Goal: Navigation & Orientation: Find specific page/section

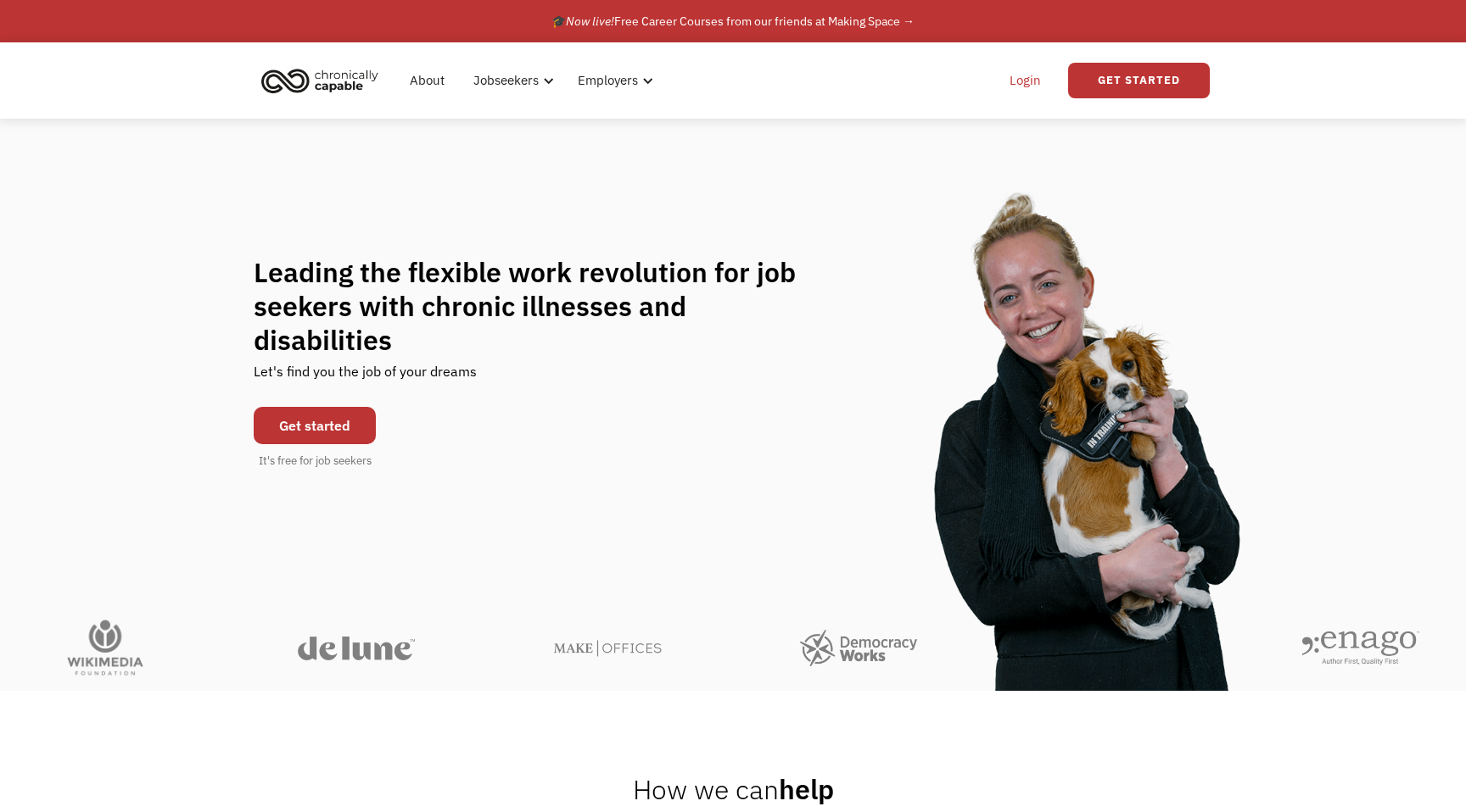
click at [1030, 75] on link "Login" at bounding box center [1025, 81] width 52 height 54
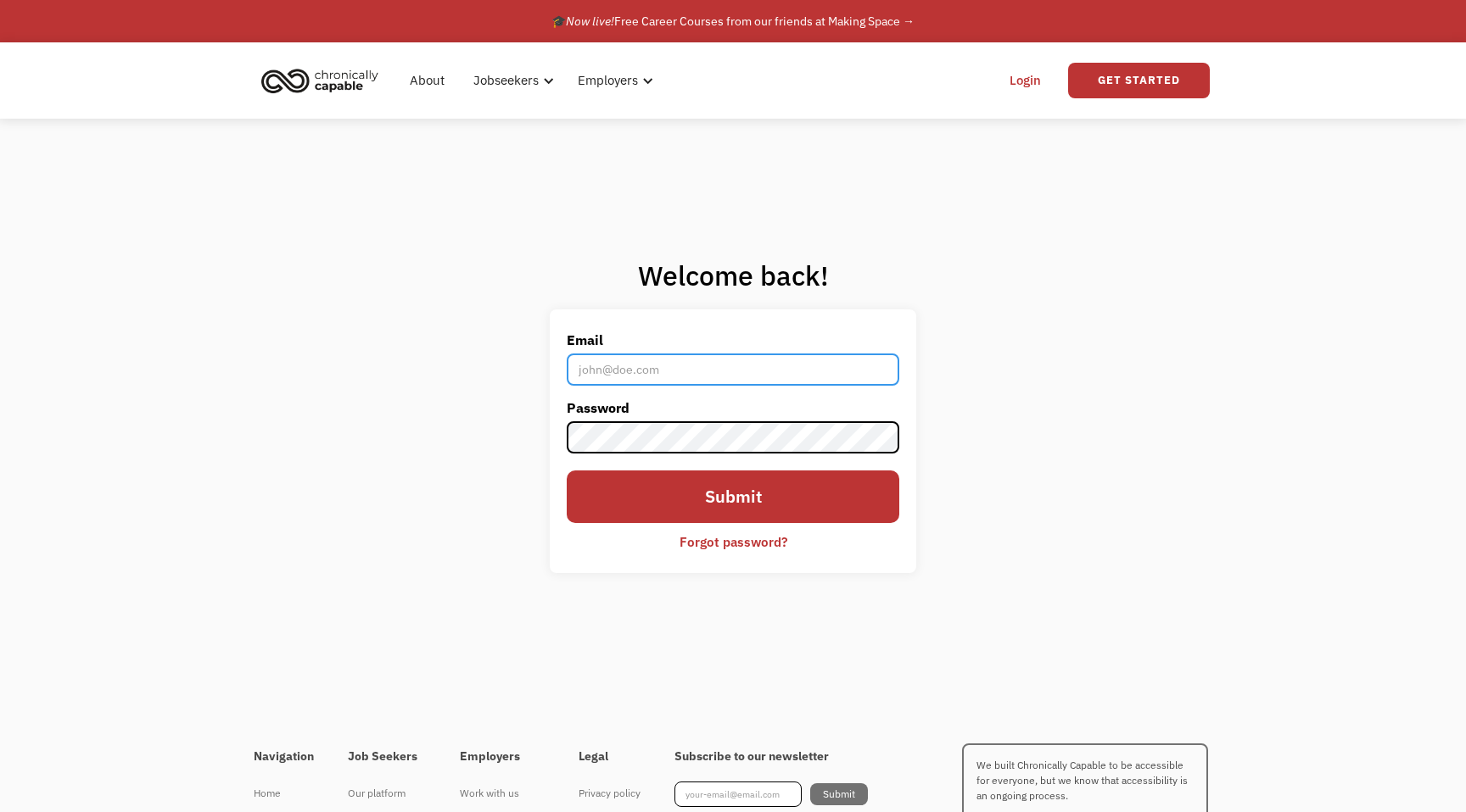
type input "knightloren21@gmail.com"
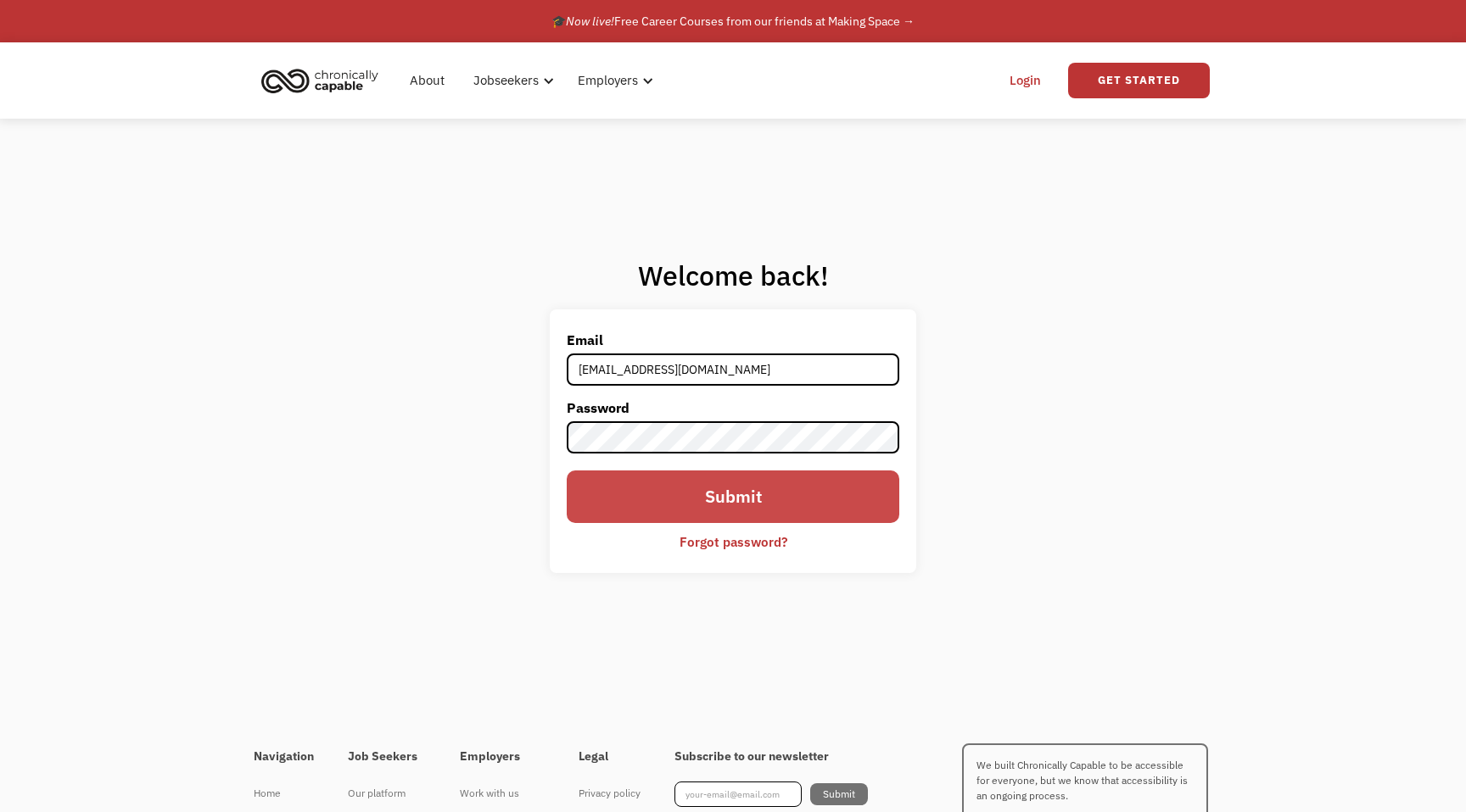
click at [742, 501] on input "Submit" at bounding box center [733, 497] width 332 height 53
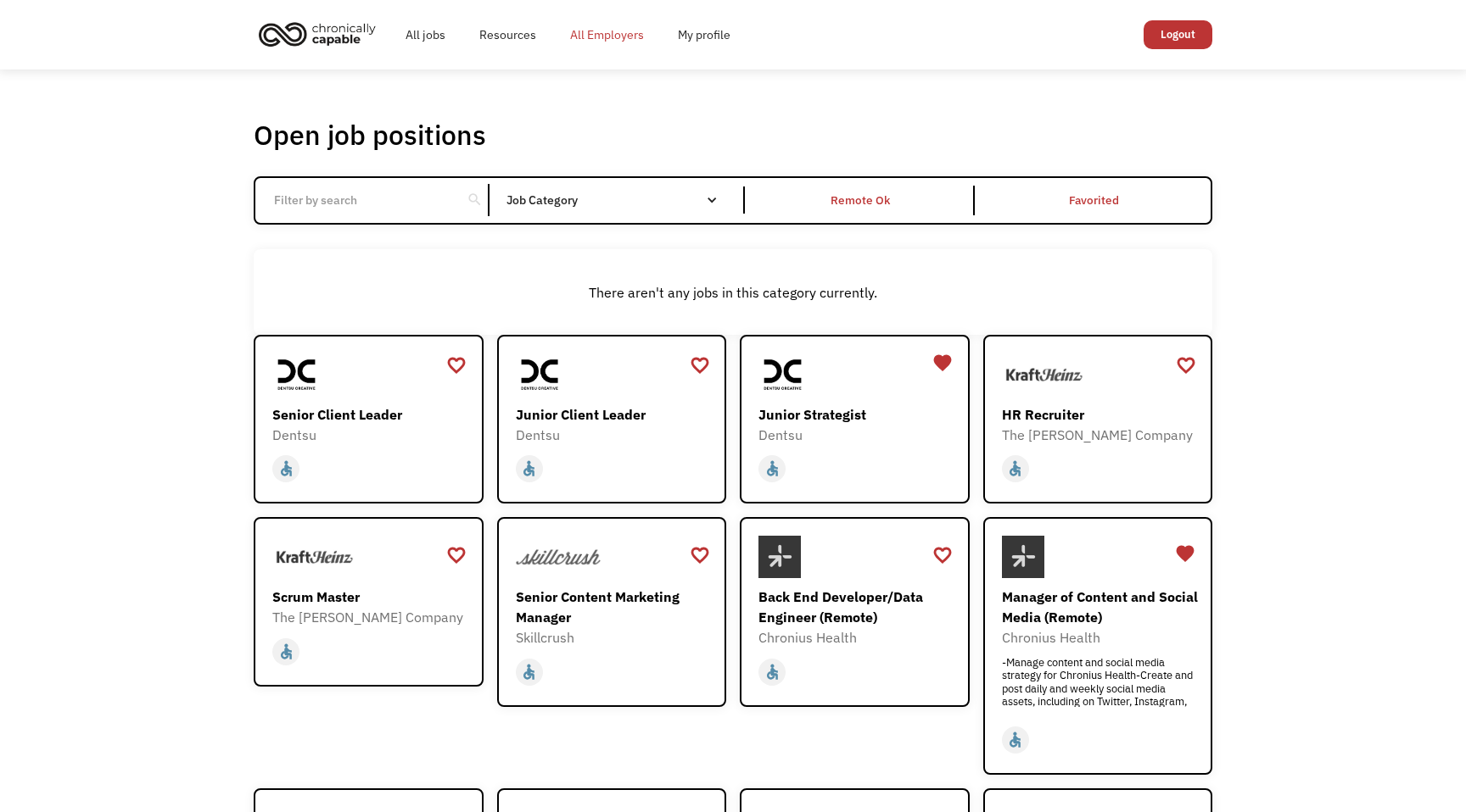
click at [629, 28] on link "All Employers" at bounding box center [606, 34] width 108 height 54
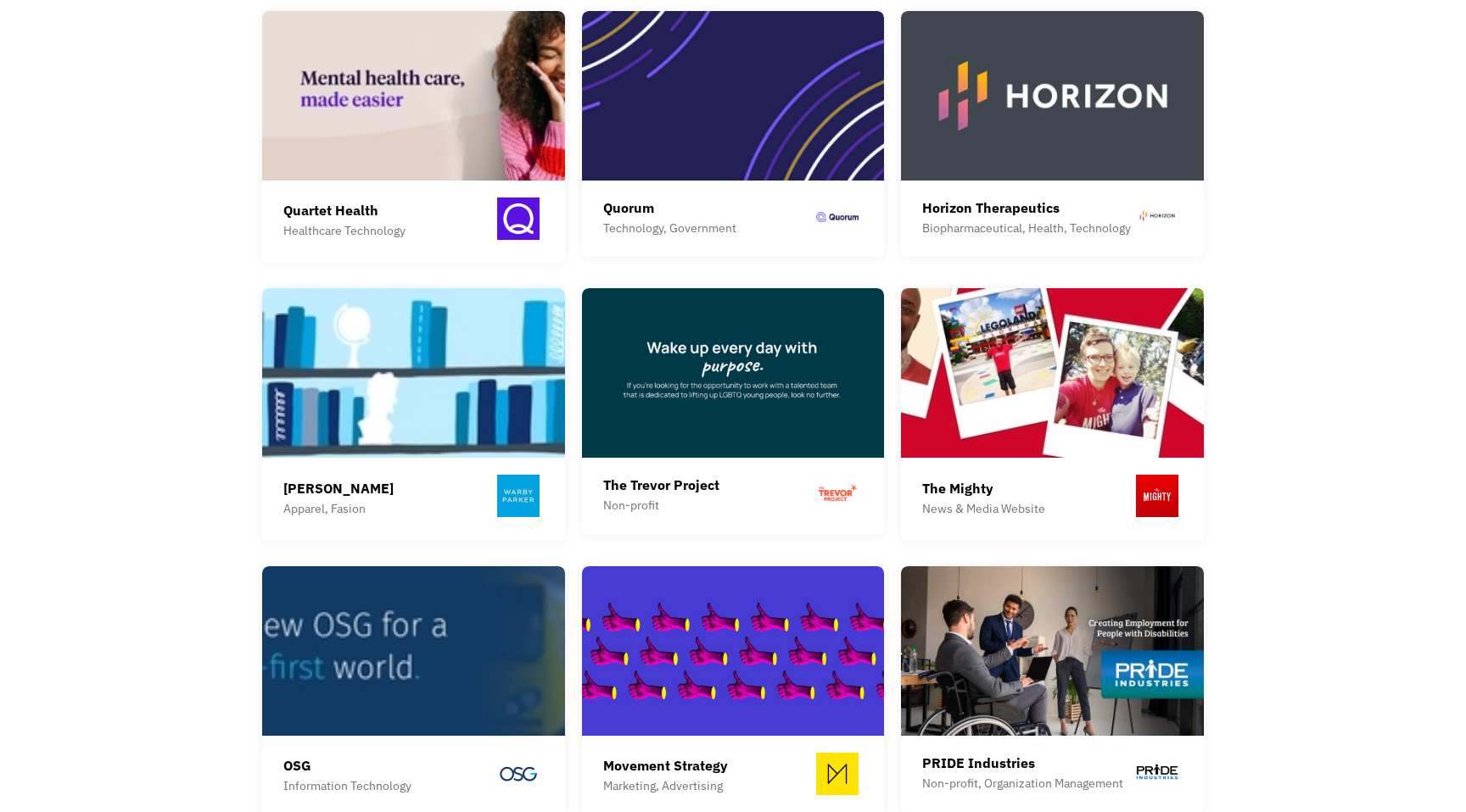
scroll to position [1431, 0]
